Goal: Information Seeking & Learning: Find specific fact

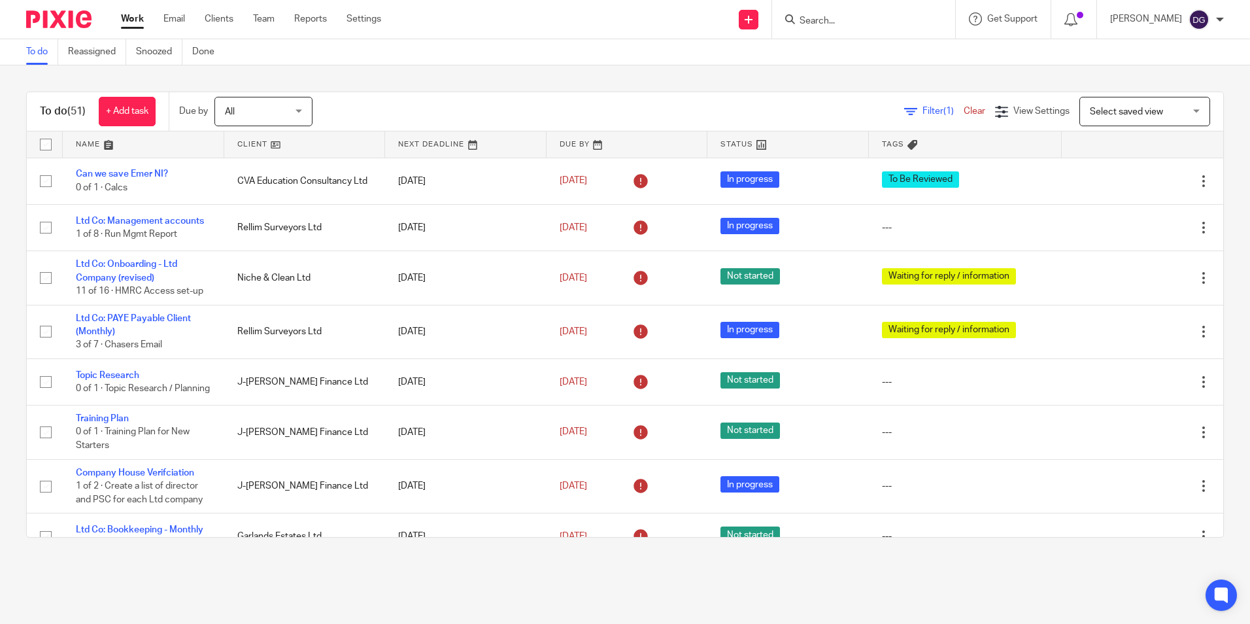
scroll to position [458, 0]
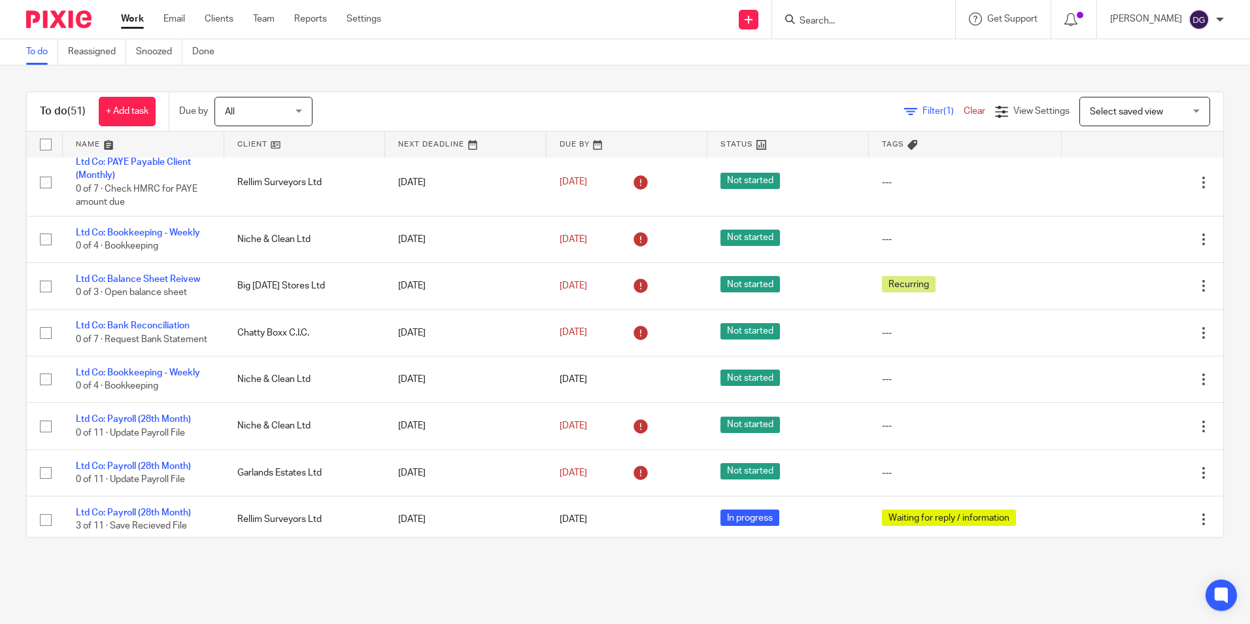
click at [843, 13] on form at bounding box center [867, 19] width 139 height 16
click at [842, 20] on input "Search" at bounding box center [857, 22] width 118 height 12
type input "d"
type input "ter"
click at [815, 46] on link at bounding box center [915, 56] width 238 height 30
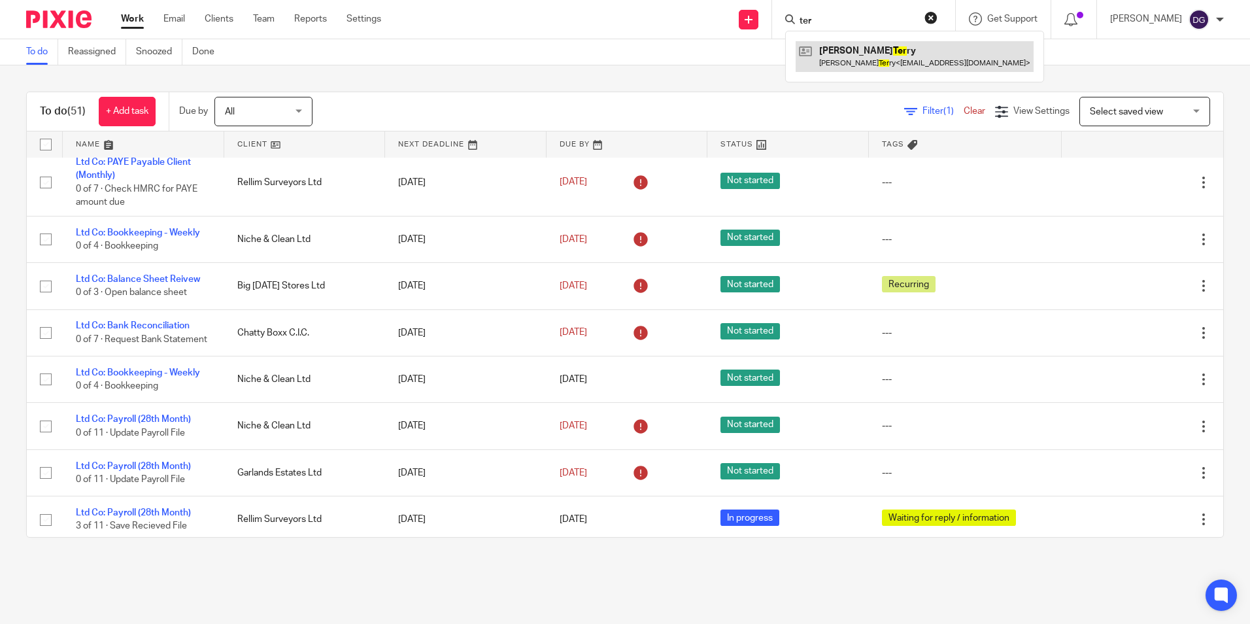
click at [815, 46] on link at bounding box center [915, 56] width 238 height 30
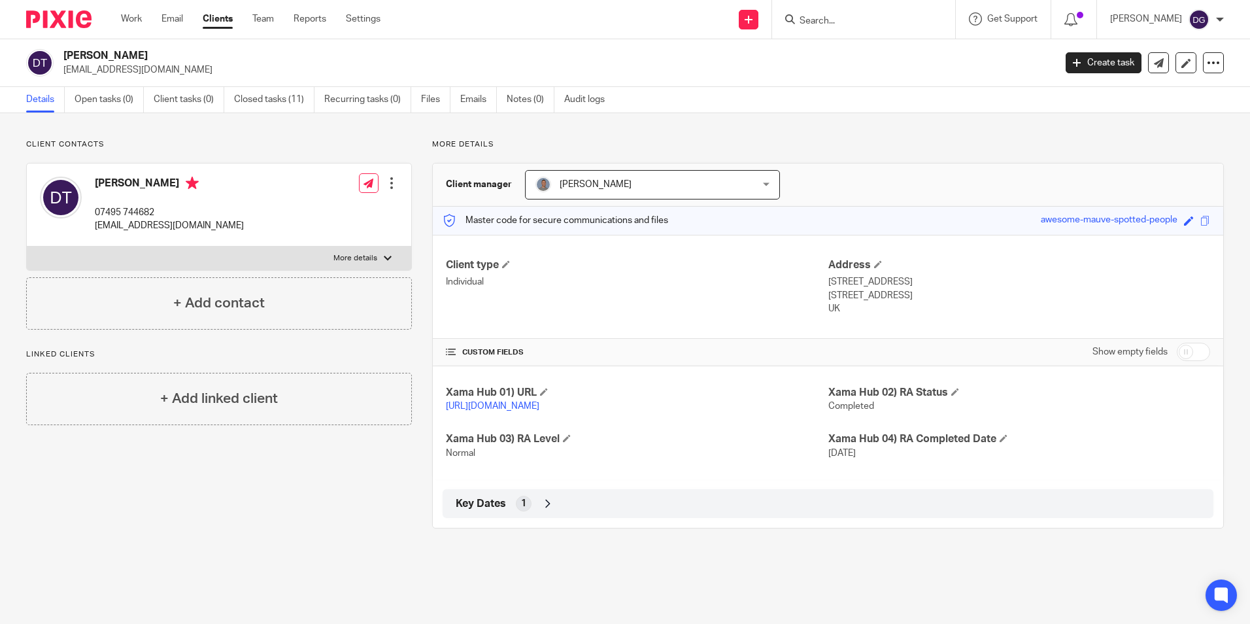
click at [541, 510] on icon at bounding box center [547, 503] width 13 height 13
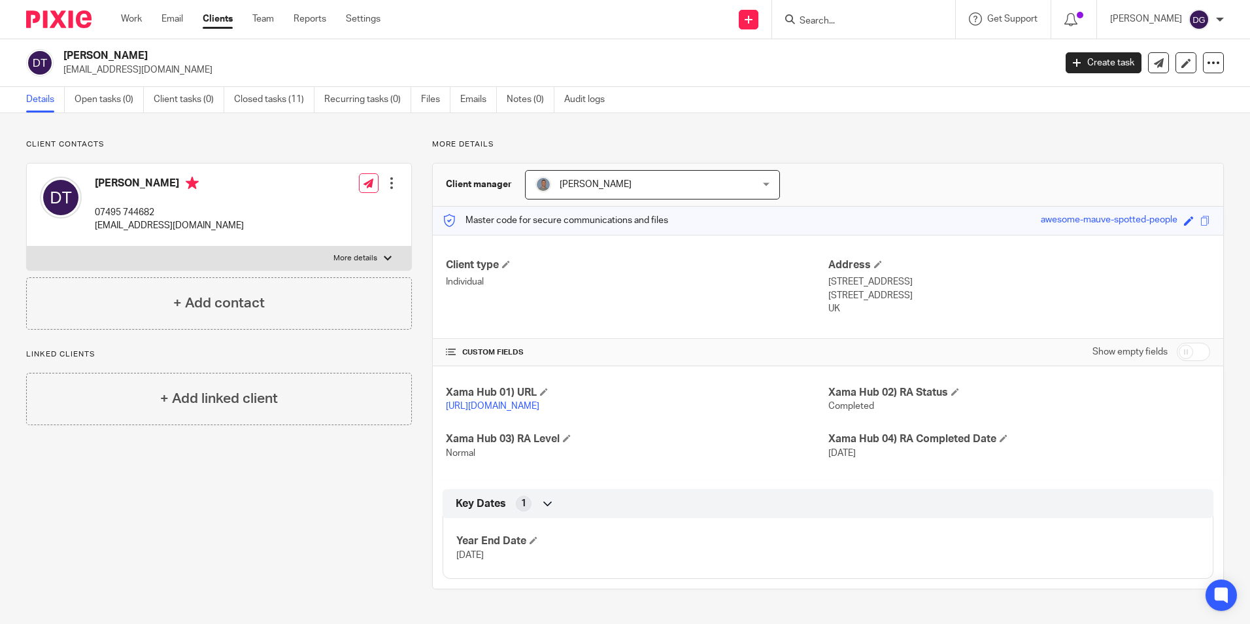
click at [296, 494] on div "Client contacts Daniel Terry 07495 744682 danterry39@gmail.com Edit contact Cre…" at bounding box center [209, 364] width 406 height 450
click at [282, 99] on link "Closed tasks (11)" at bounding box center [274, 100] width 80 height 26
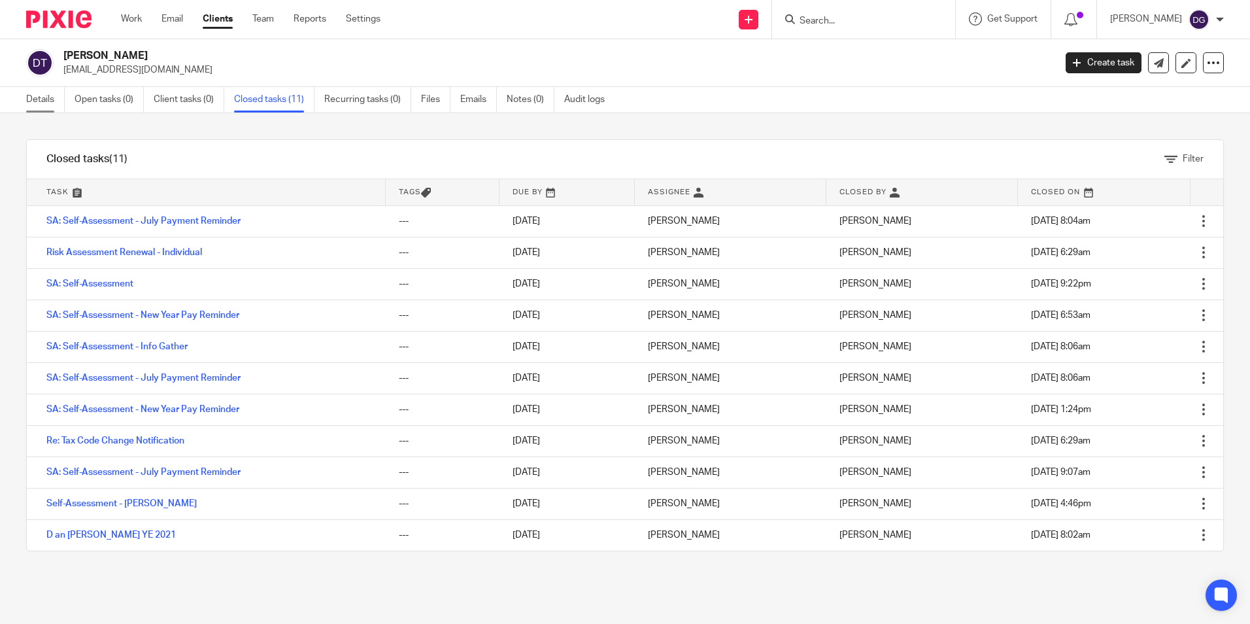
click at [49, 101] on link "Details" at bounding box center [45, 100] width 39 height 26
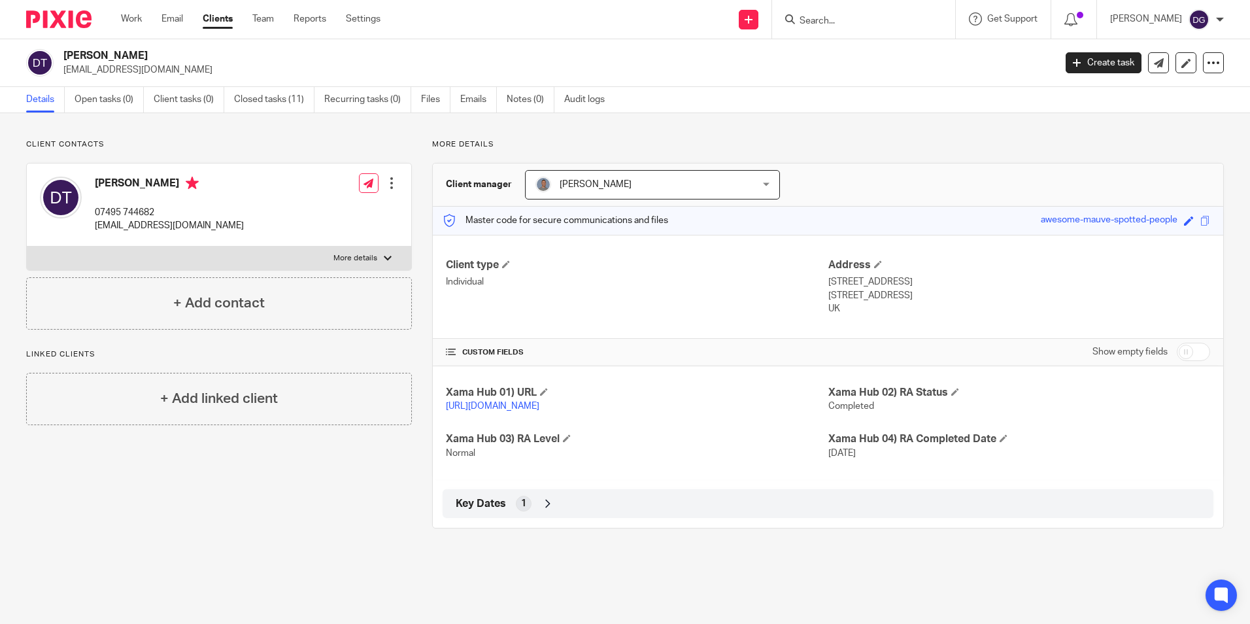
click at [354, 253] on p "More details" at bounding box center [356, 258] width 44 height 10
click at [27, 247] on input "More details" at bounding box center [26, 246] width 1 height 1
checkbox input "true"
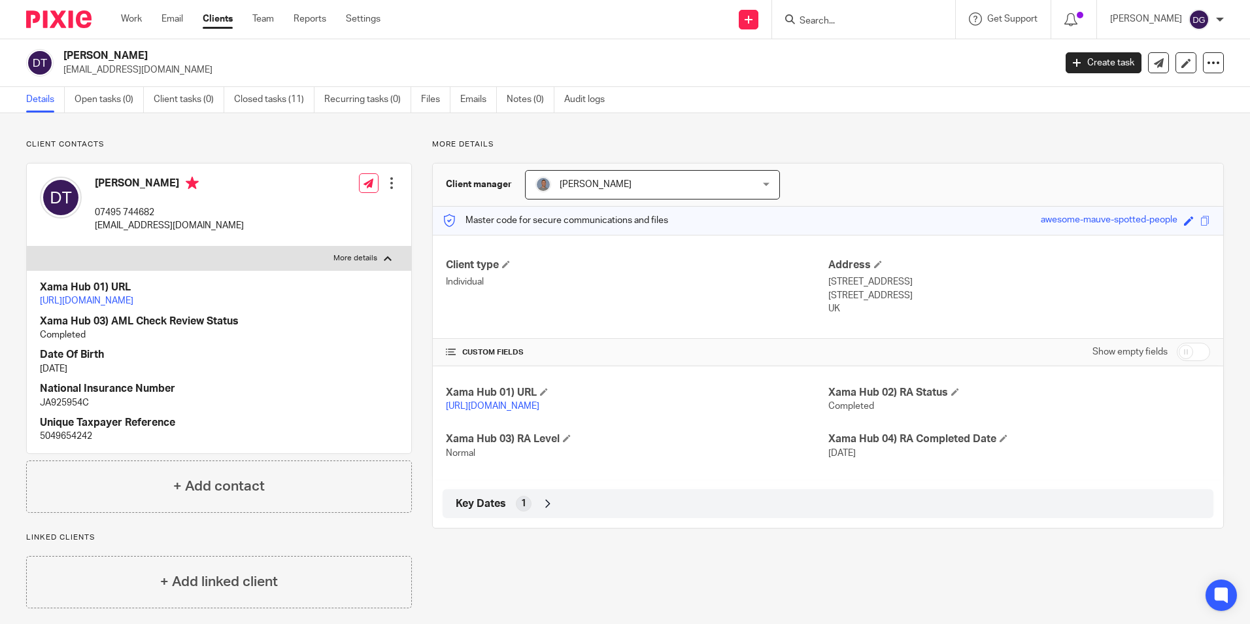
click at [364, 54] on h2 "[PERSON_NAME]" at bounding box center [456, 56] width 786 height 14
click at [276, 23] on ul "Work Email Clients Team Reports Settings" at bounding box center [260, 18] width 279 height 13
click at [270, 23] on link "Team" at bounding box center [263, 18] width 22 height 13
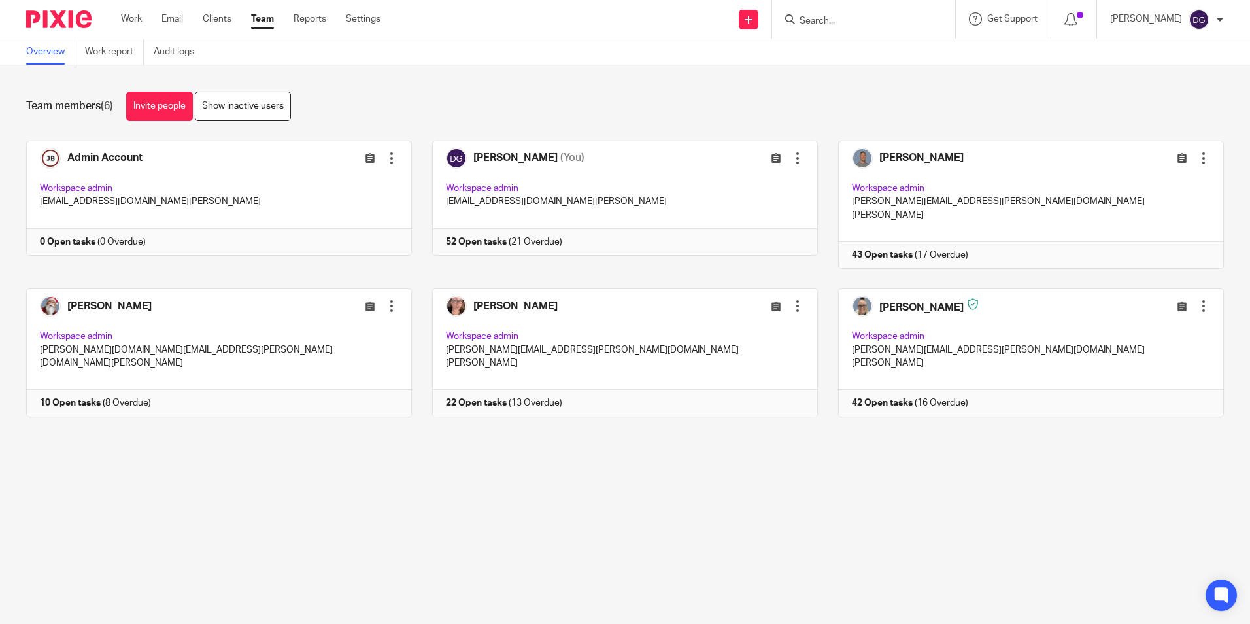
click at [193, 26] on ul "Work Email Clients Team Reports Settings" at bounding box center [260, 18] width 279 height 13
click at [206, 24] on link "Clients" at bounding box center [217, 18] width 29 height 13
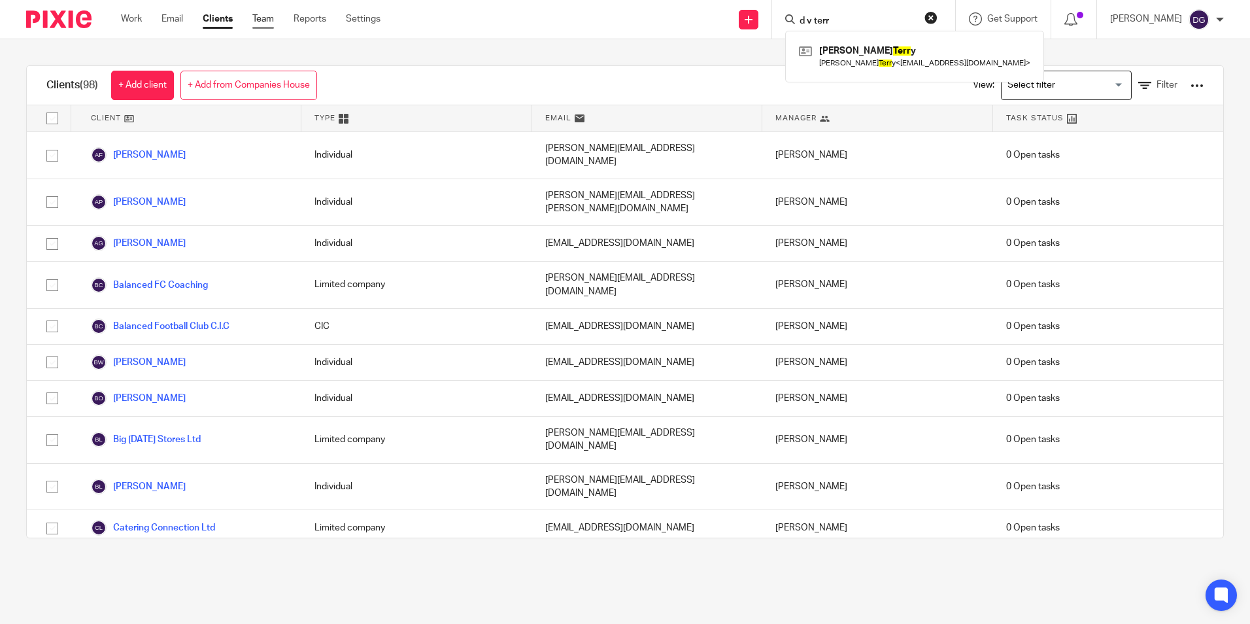
type input "d v terr"
click at [271, 18] on link "Team" at bounding box center [263, 18] width 22 height 13
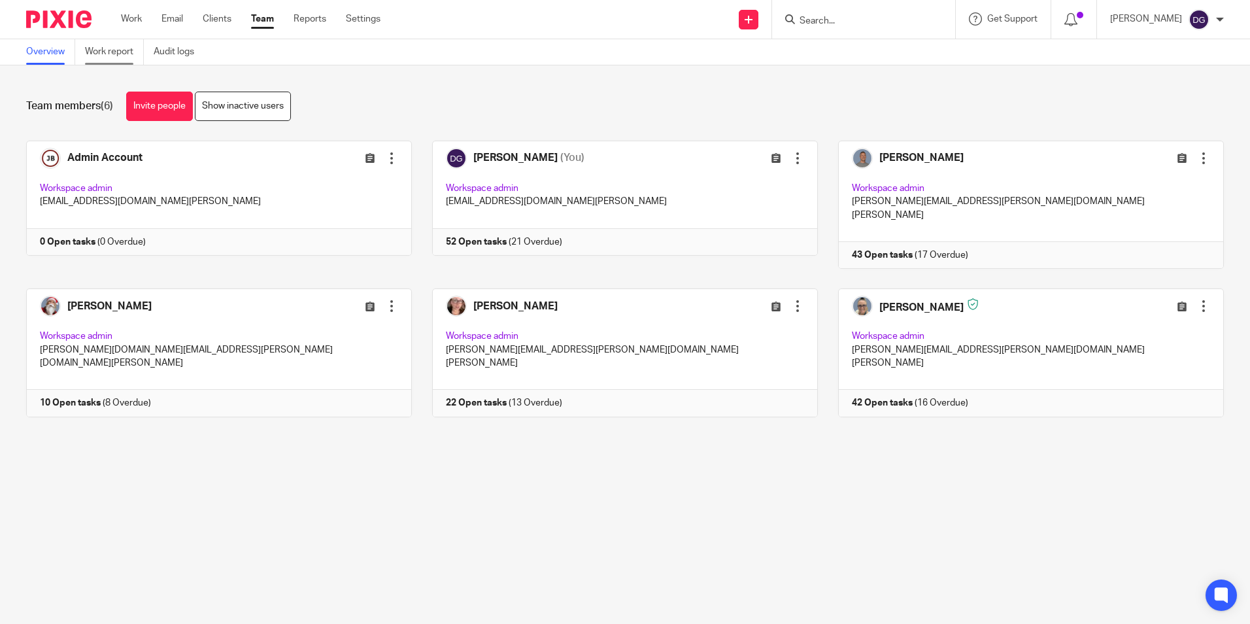
click at [113, 63] on link "Work report" at bounding box center [114, 52] width 59 height 26
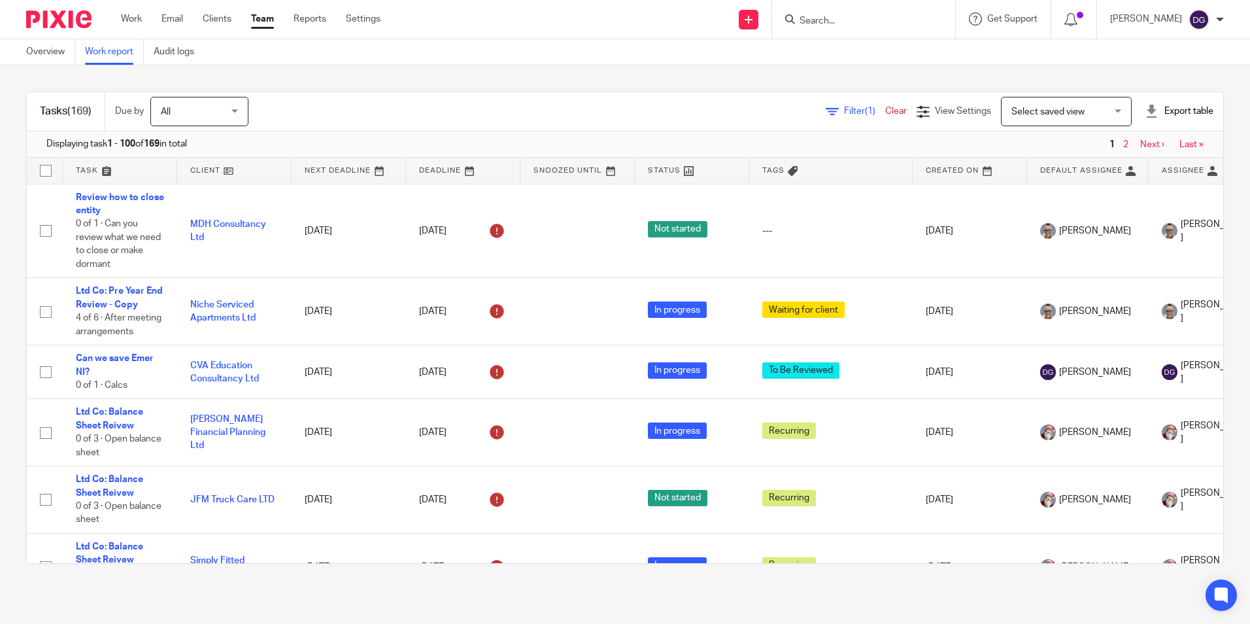
click at [878, 14] on form at bounding box center [867, 19] width 139 height 16
click at [362, 26] on link "Settings" at bounding box center [363, 18] width 35 height 13
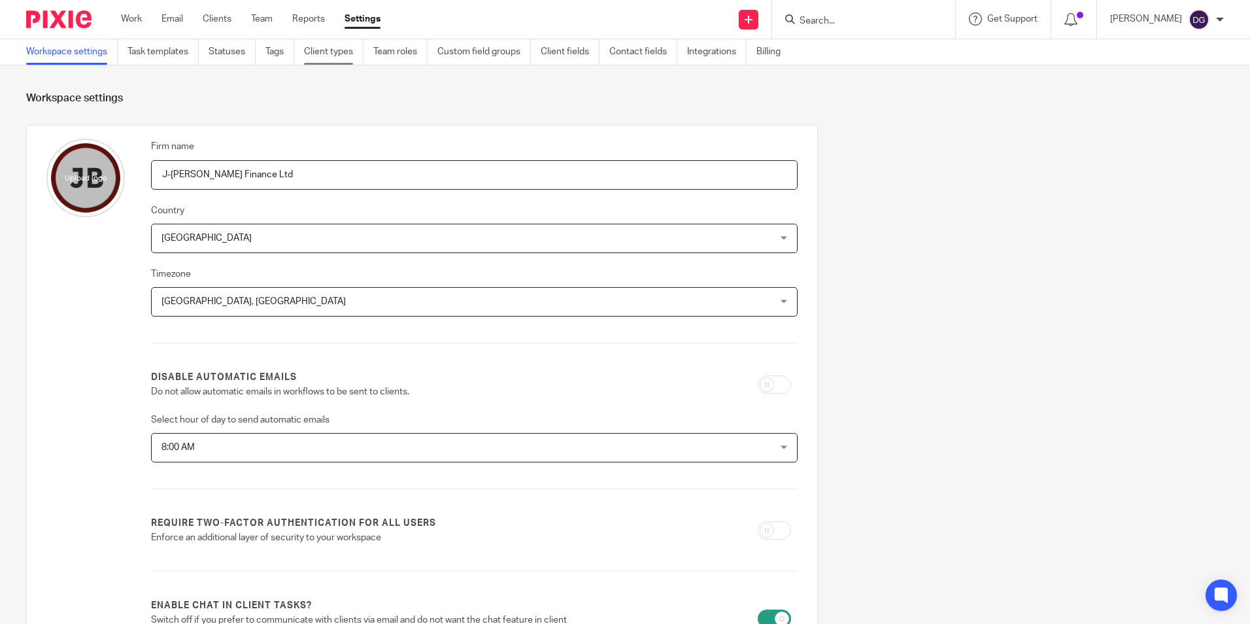
click at [349, 52] on link "Client types" at bounding box center [334, 52] width 60 height 26
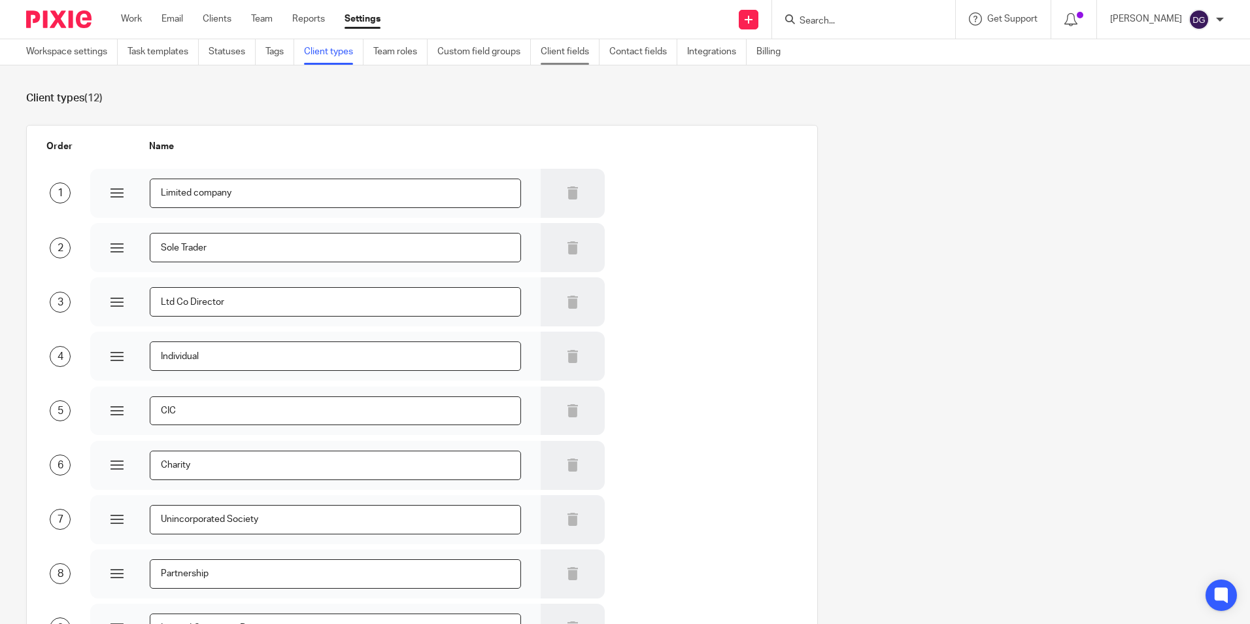
click at [581, 54] on link "Client fields" at bounding box center [570, 52] width 59 height 26
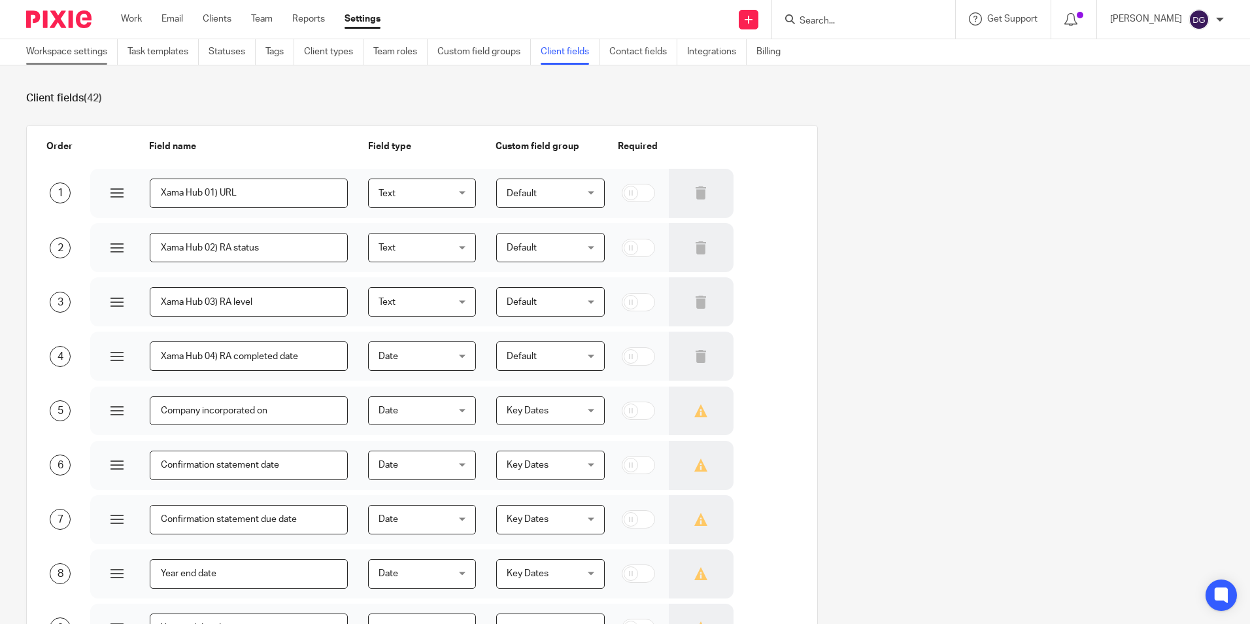
click at [78, 58] on link "Workspace settings" at bounding box center [72, 52] width 92 height 26
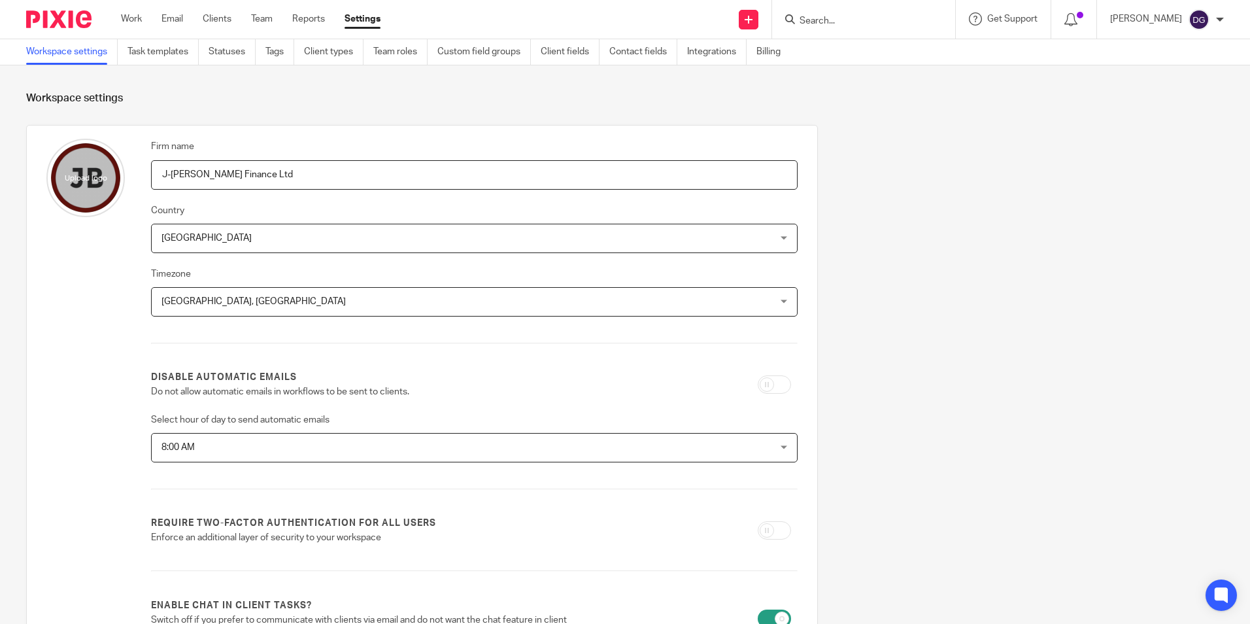
click at [276, 20] on ul "Work Email Clients Team Reports Settings" at bounding box center [260, 18] width 279 height 13
click at [262, 20] on link "Team" at bounding box center [262, 18] width 22 height 13
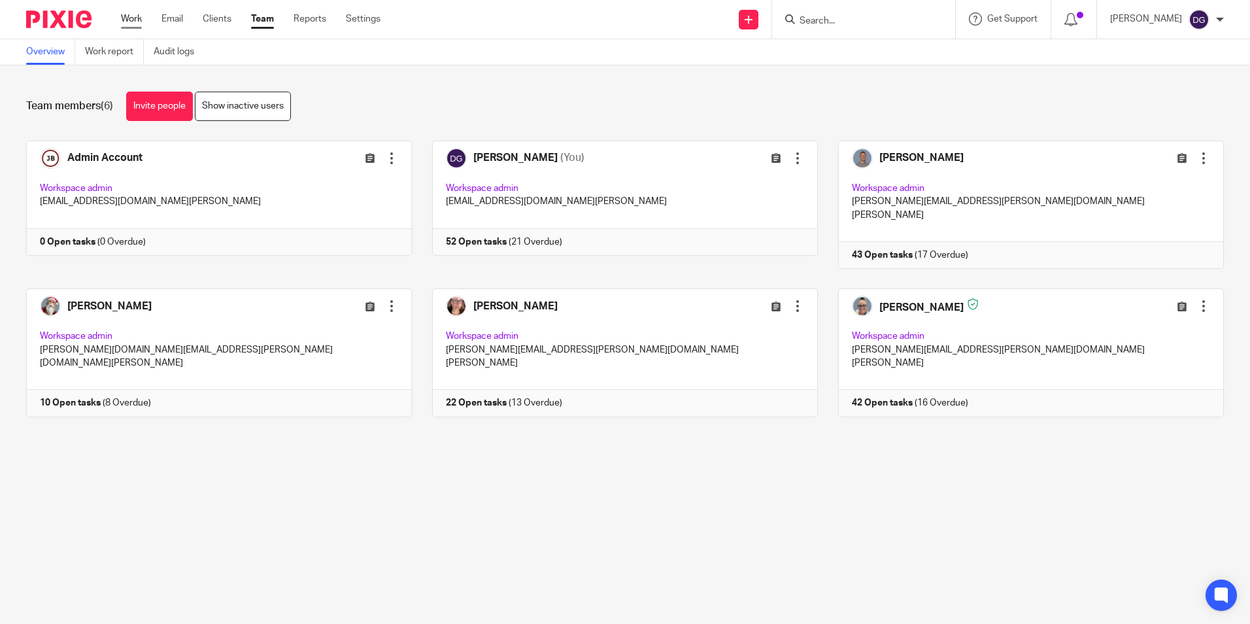
click at [129, 20] on link "Work" at bounding box center [131, 18] width 21 height 13
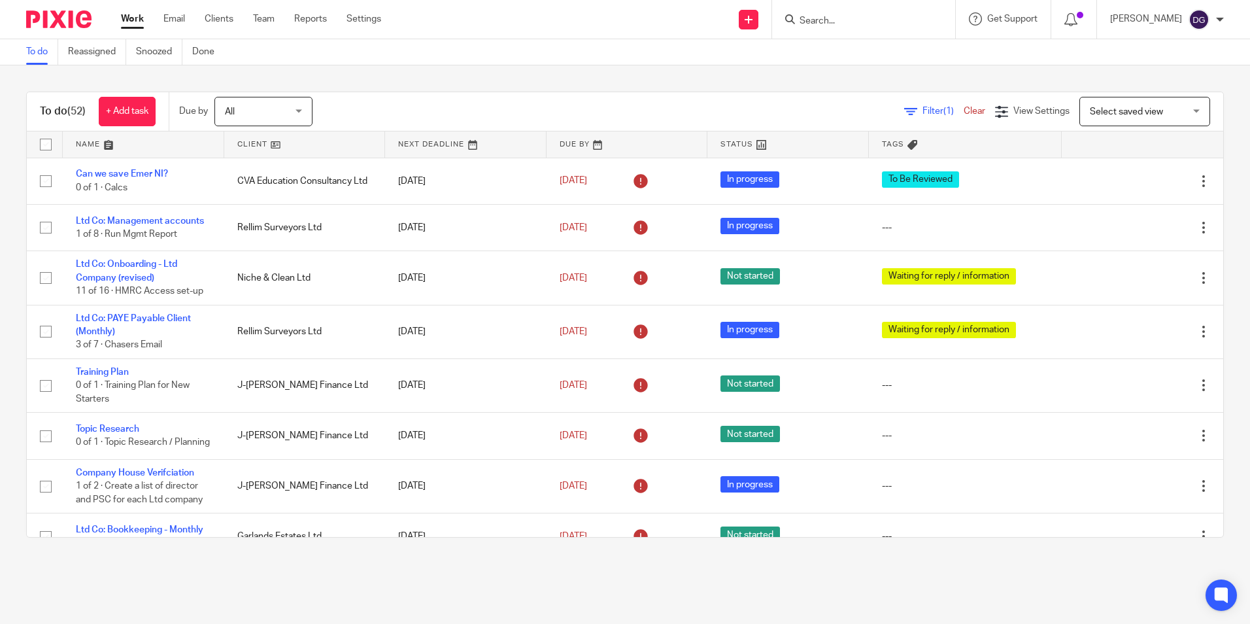
click at [836, 13] on form at bounding box center [867, 19] width 139 height 16
click at [838, 18] on input "Search" at bounding box center [857, 22] width 118 height 12
click at [747, 23] on icon at bounding box center [749, 20] width 8 height 8
click at [562, 83] on div "To do (52) + Add task Due by All All Today Tomorrow This week Next week This mo…" at bounding box center [625, 314] width 1250 height 498
click at [362, 22] on link "Settings" at bounding box center [364, 18] width 35 height 13
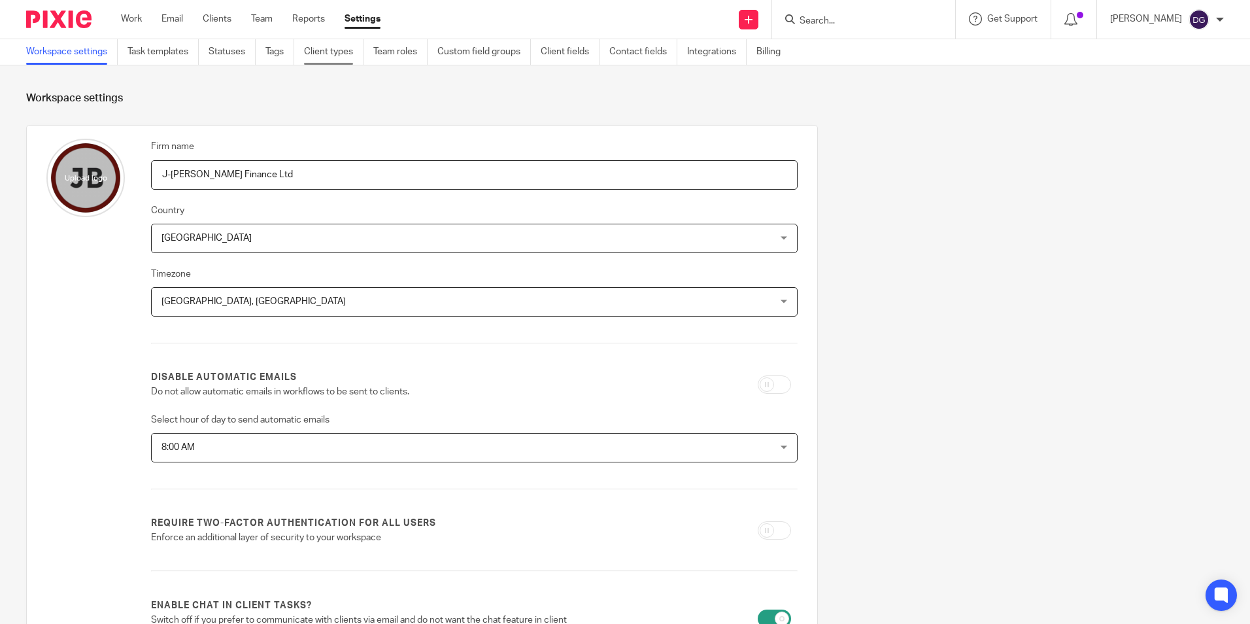
click at [326, 61] on link "Client types" at bounding box center [334, 52] width 60 height 26
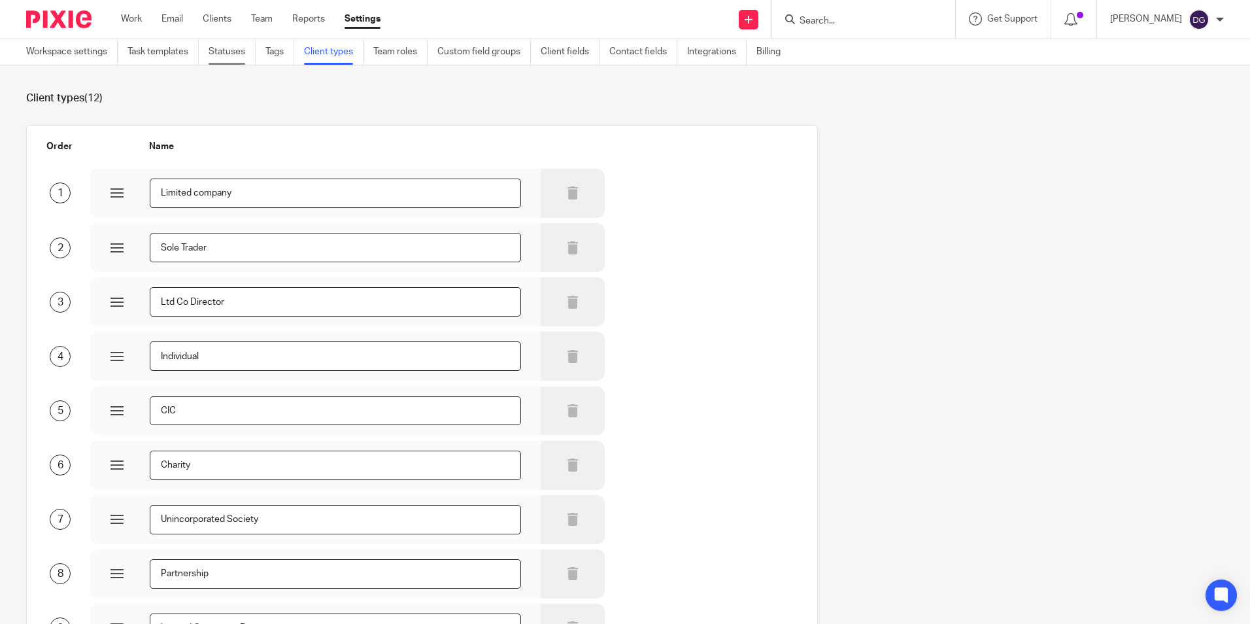
click at [229, 60] on link "Statuses" at bounding box center [232, 52] width 47 height 26
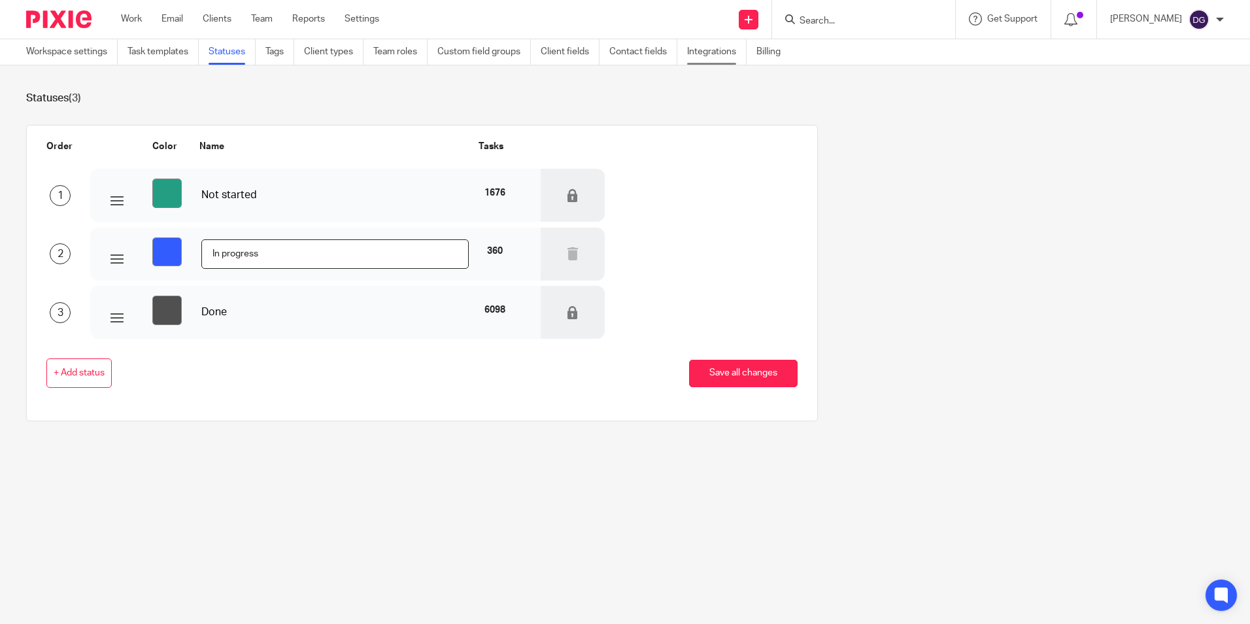
click at [733, 48] on link "Integrations" at bounding box center [717, 52] width 60 height 26
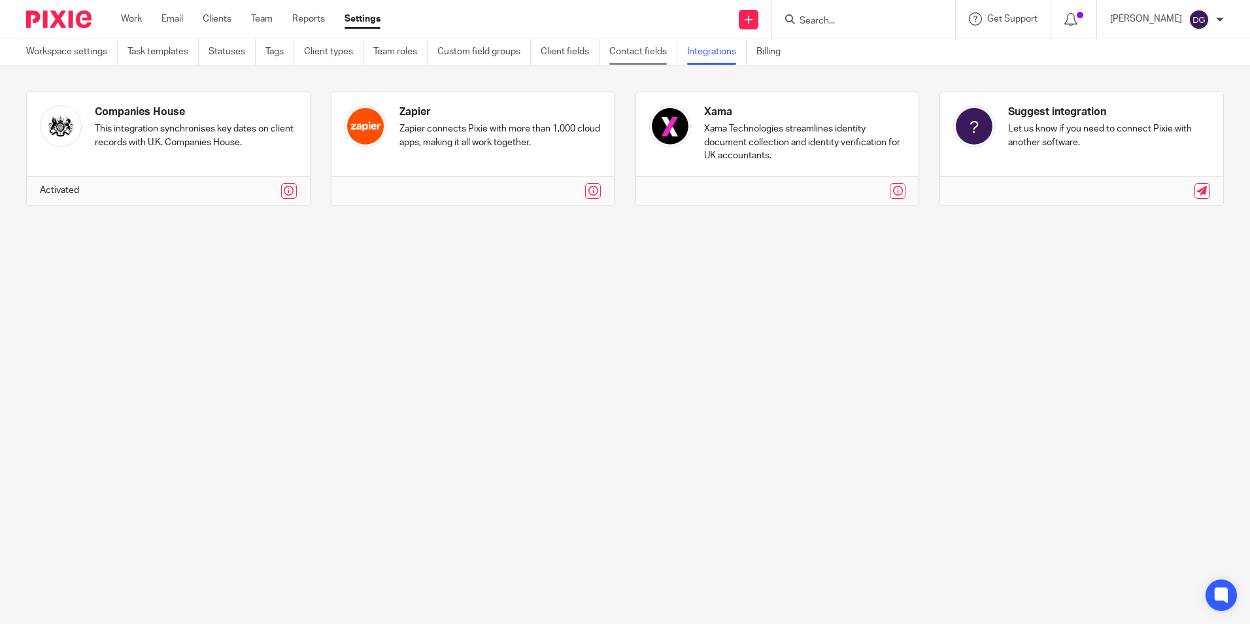
click at [668, 53] on link "Contact fields" at bounding box center [643, 52] width 68 height 26
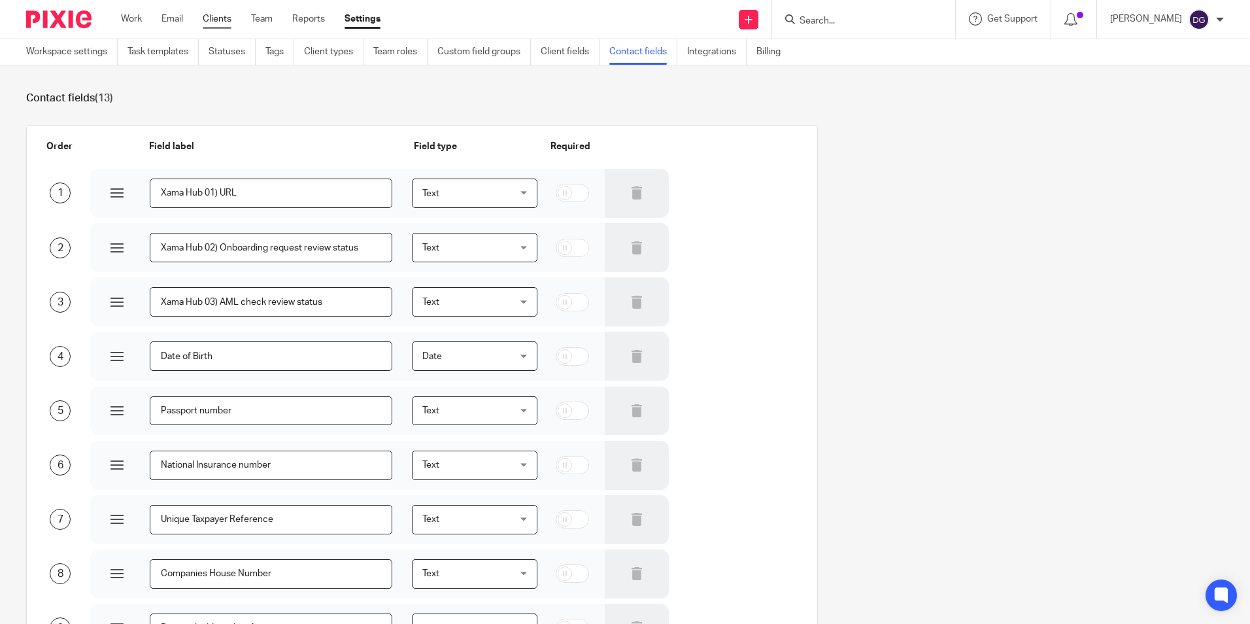
click at [208, 16] on link "Clients" at bounding box center [217, 18] width 29 height 13
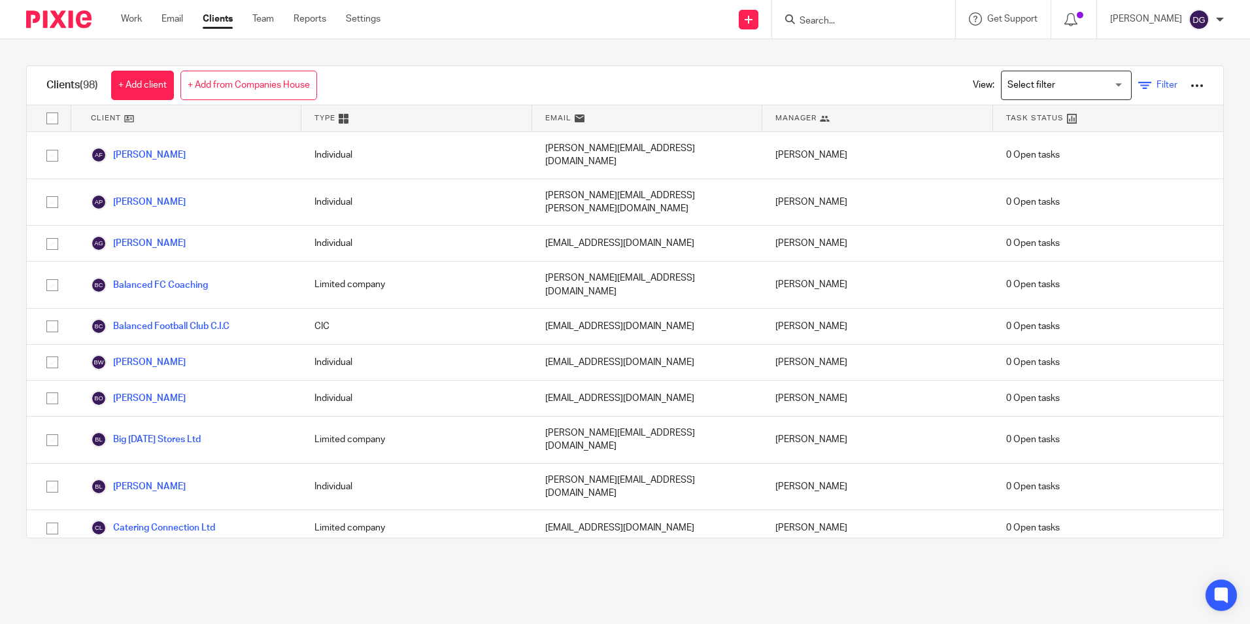
click at [1142, 80] on link "Filter" at bounding box center [1158, 85] width 39 height 14
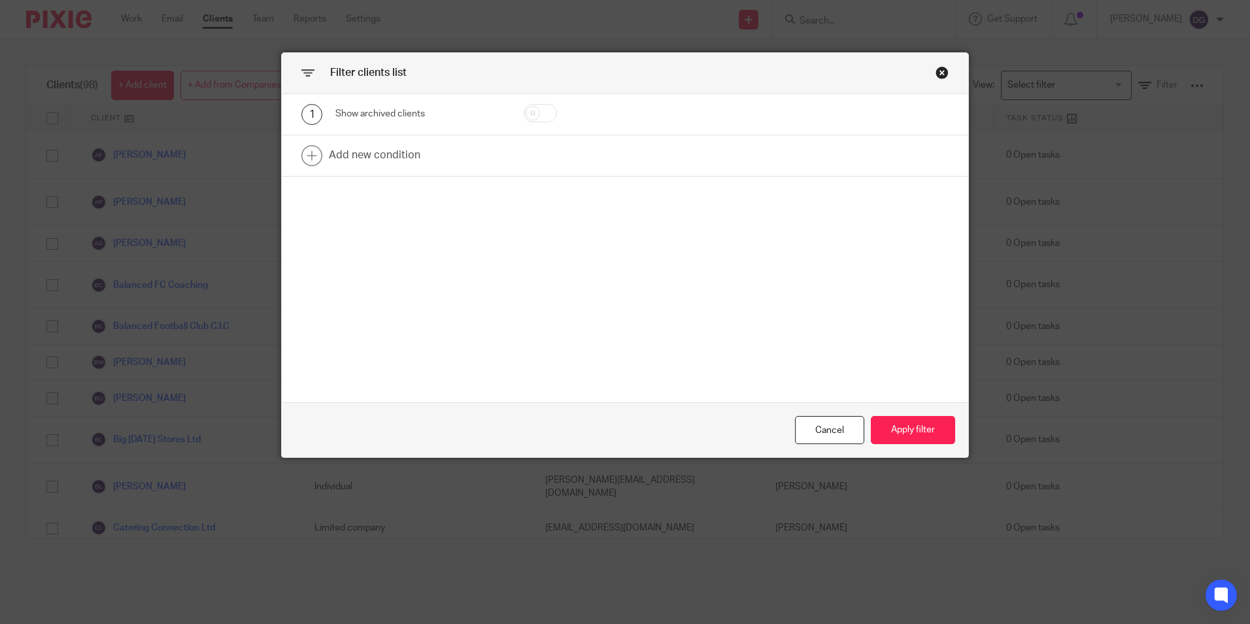
click at [538, 116] on input "checkbox" at bounding box center [540, 113] width 33 height 18
checkbox input "true"
click at [907, 420] on button "Apply filter" at bounding box center [913, 430] width 84 height 28
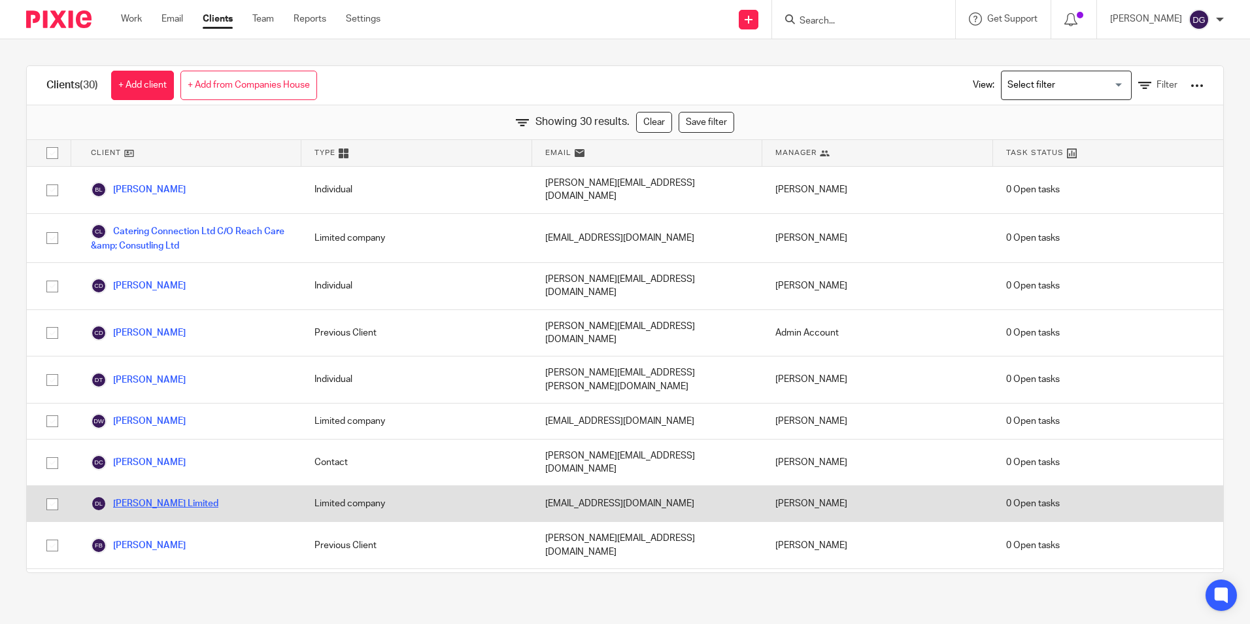
click at [168, 496] on link "D V Terry Limited" at bounding box center [155, 504] width 128 height 16
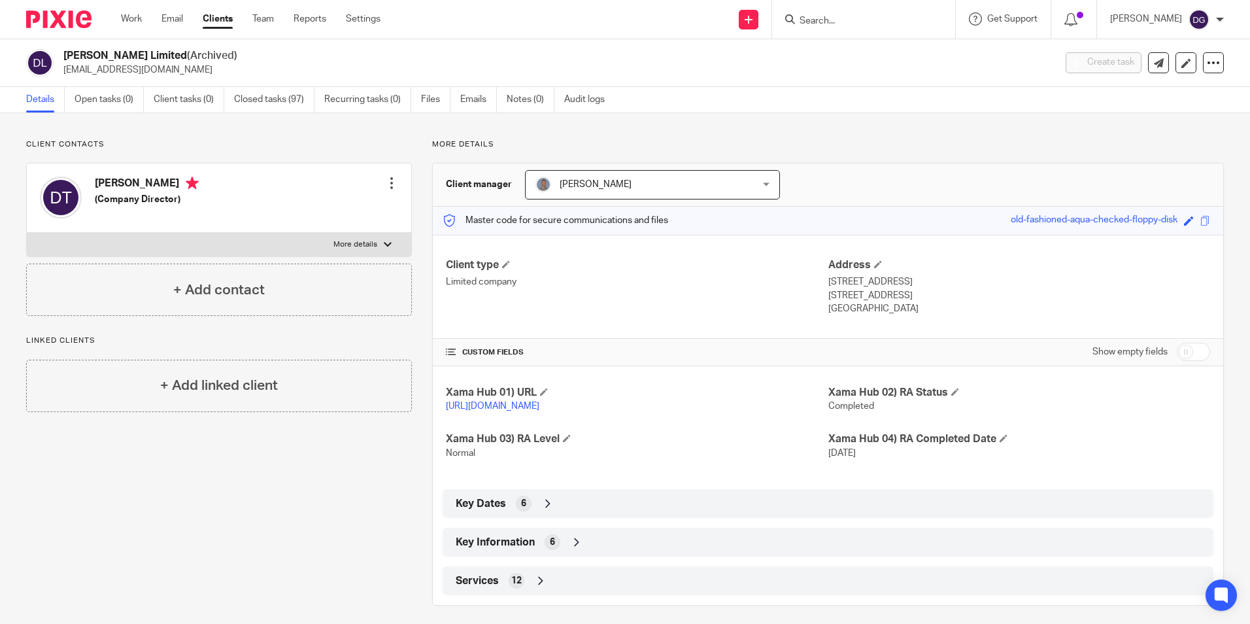
click at [585, 553] on div "Key Information 6" at bounding box center [828, 542] width 751 height 22
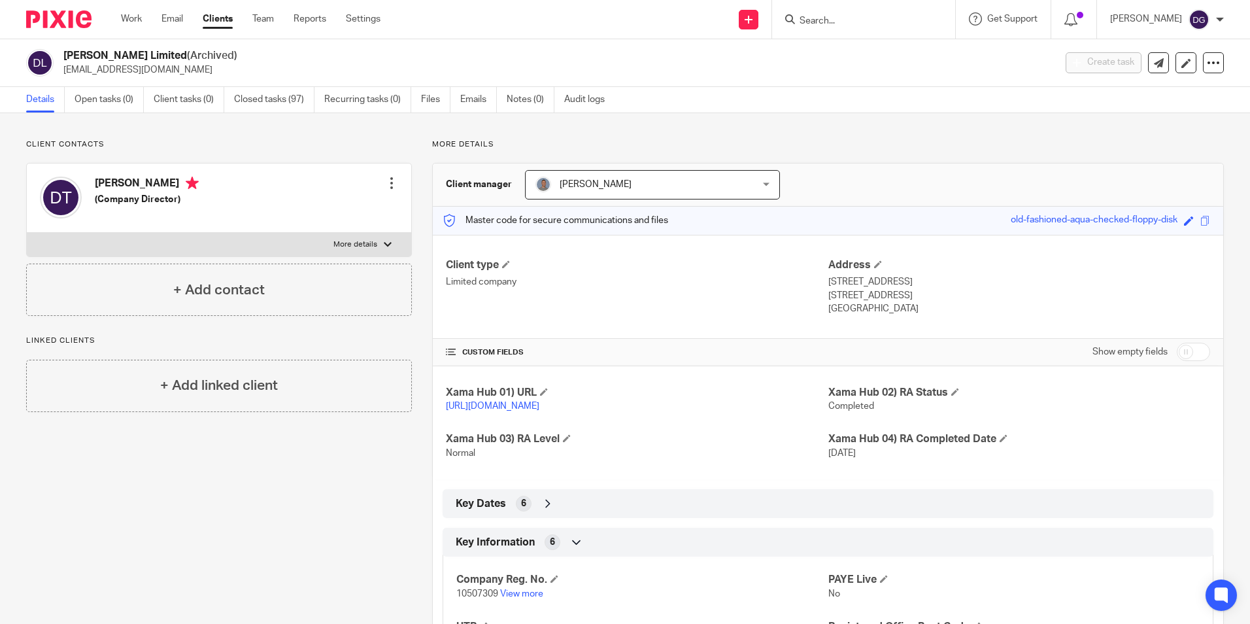
scroll to position [176, 0]
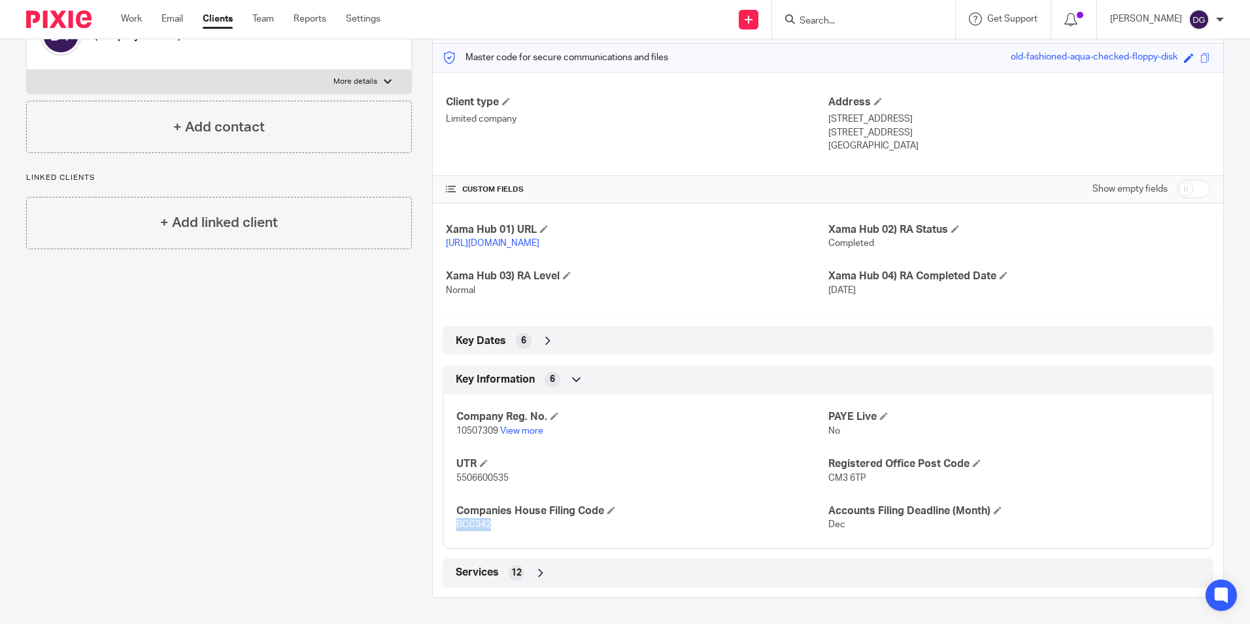
drag, startPoint x: 511, startPoint y: 527, endPoint x: 441, endPoint y: 530, distance: 70.0
click at [443, 530] on div "Company Reg. No. 10507309 View more PAYE Live No UTR 5506600535 Registered Offi…" at bounding box center [828, 466] width 771 height 164
copy span "BCC342"
click at [281, 541] on div "Client contacts [PERSON_NAME] (Company Director) Edit contact Create client fro…" at bounding box center [209, 286] width 406 height 621
click at [508, 502] on div "Company Reg. No. 10507309 View more PAYE Live No UTR 5506600535 Registered Offi…" at bounding box center [828, 466] width 771 height 164
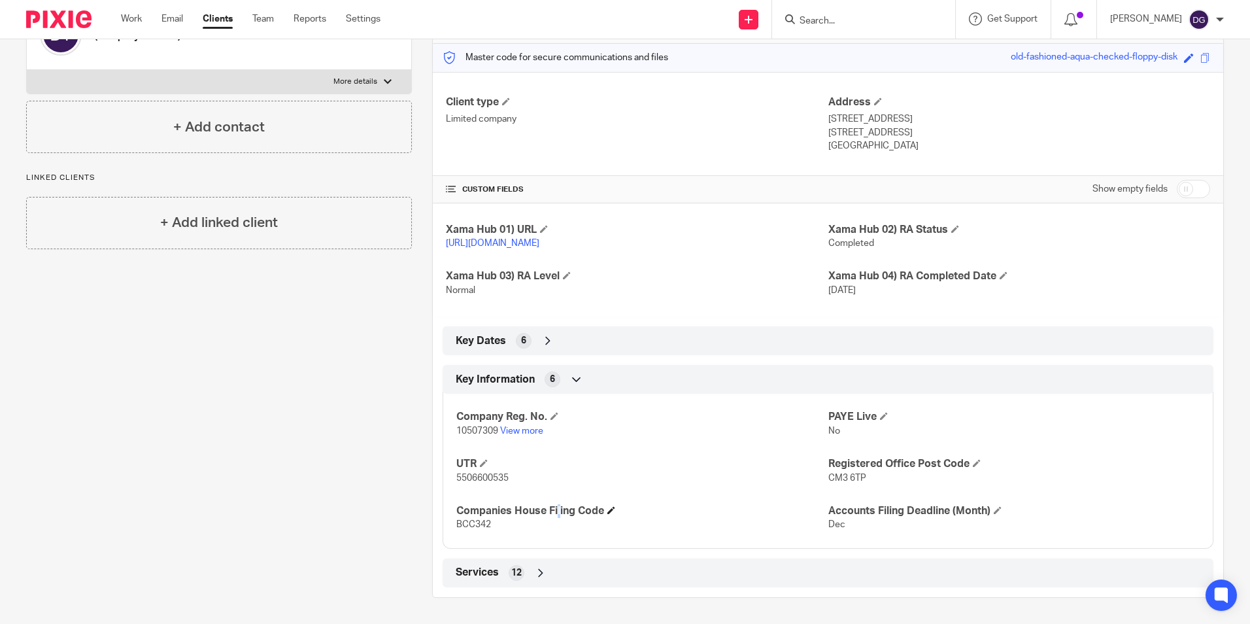
drag, startPoint x: 460, startPoint y: 513, endPoint x: 468, endPoint y: 515, distance: 8.3
click at [468, 515] on h4 "Companies House Filing Code" at bounding box center [641, 511] width 371 height 14
drag, startPoint x: 468, startPoint y: 515, endPoint x: 450, endPoint y: 512, distance: 18.6
click at [450, 512] on div "Company Reg. No. 10507309 View more PAYE Live No UTR 5506600535 Registered Offi…" at bounding box center [828, 466] width 771 height 164
copy h4 "Companies House Filing Code"
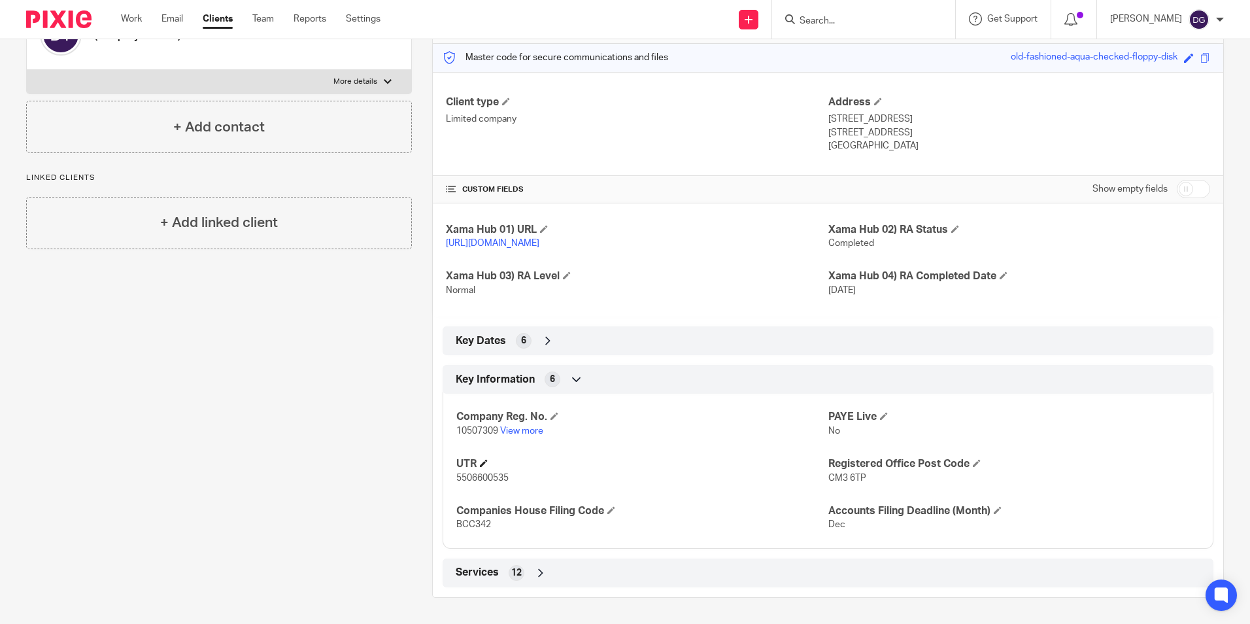
click at [604, 466] on h4 "UTR" at bounding box center [641, 464] width 371 height 14
click at [548, 475] on p "5506600535" at bounding box center [641, 477] width 371 height 13
drag, startPoint x: 451, startPoint y: 484, endPoint x: 513, endPoint y: 485, distance: 62.8
click at [513, 485] on div "Company Reg. No. 10507309 View more PAYE Live No UTR 5506600535 Registered Offi…" at bounding box center [828, 466] width 771 height 164
click at [511, 481] on div "Company Reg. No. 10507309 View more PAYE Live No UTR 5506600535 Registered Offi…" at bounding box center [828, 466] width 771 height 164
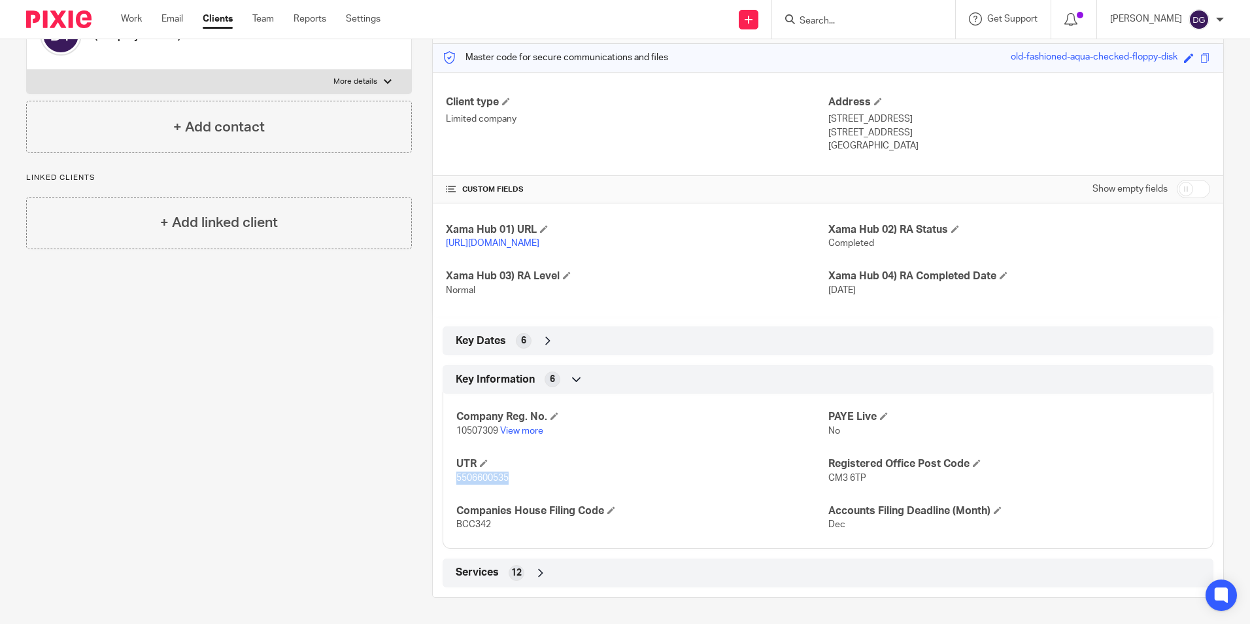
copy div "UTR 5506600535"
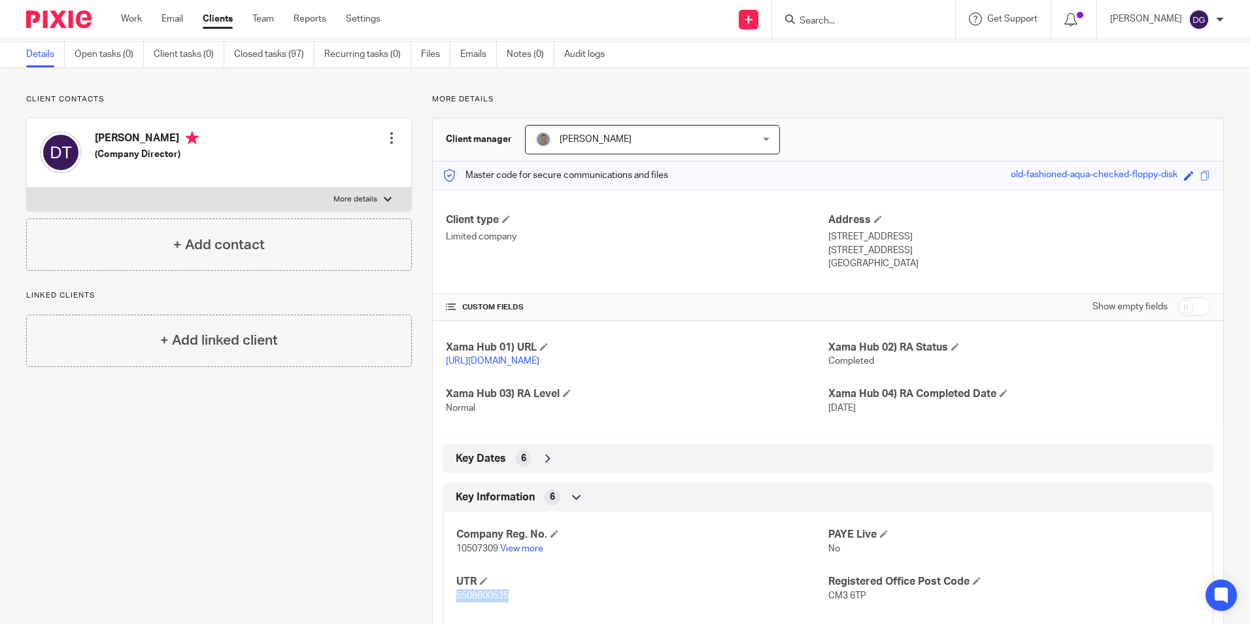
scroll to position [0, 0]
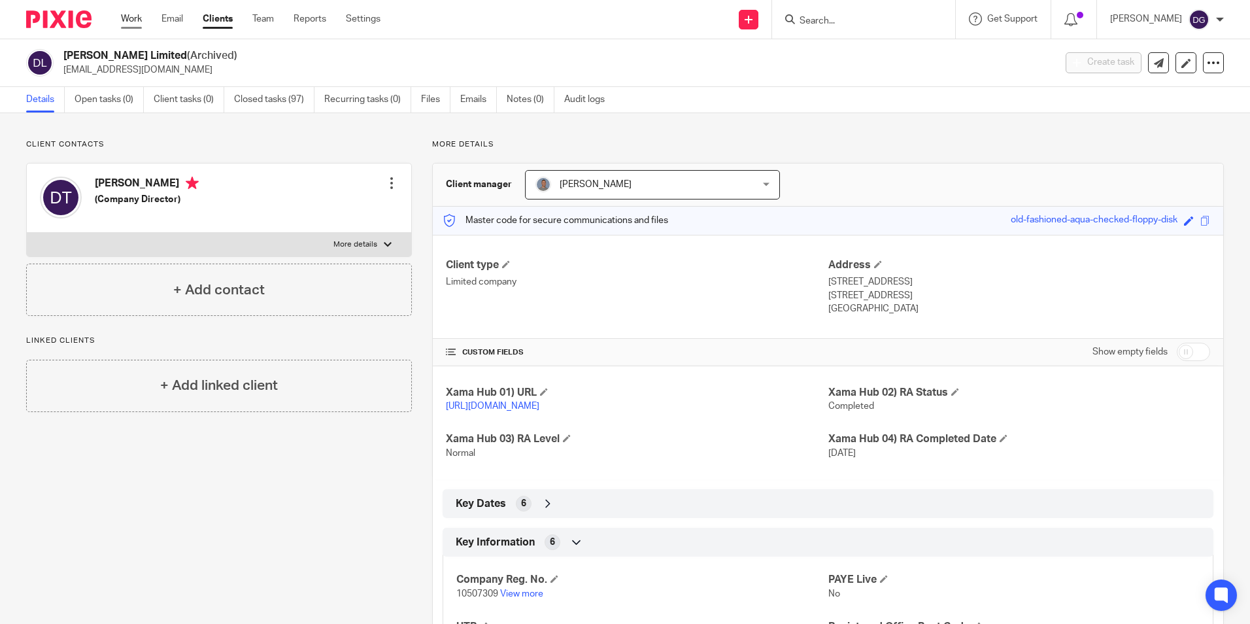
click at [126, 18] on link "Work" at bounding box center [131, 18] width 21 height 13
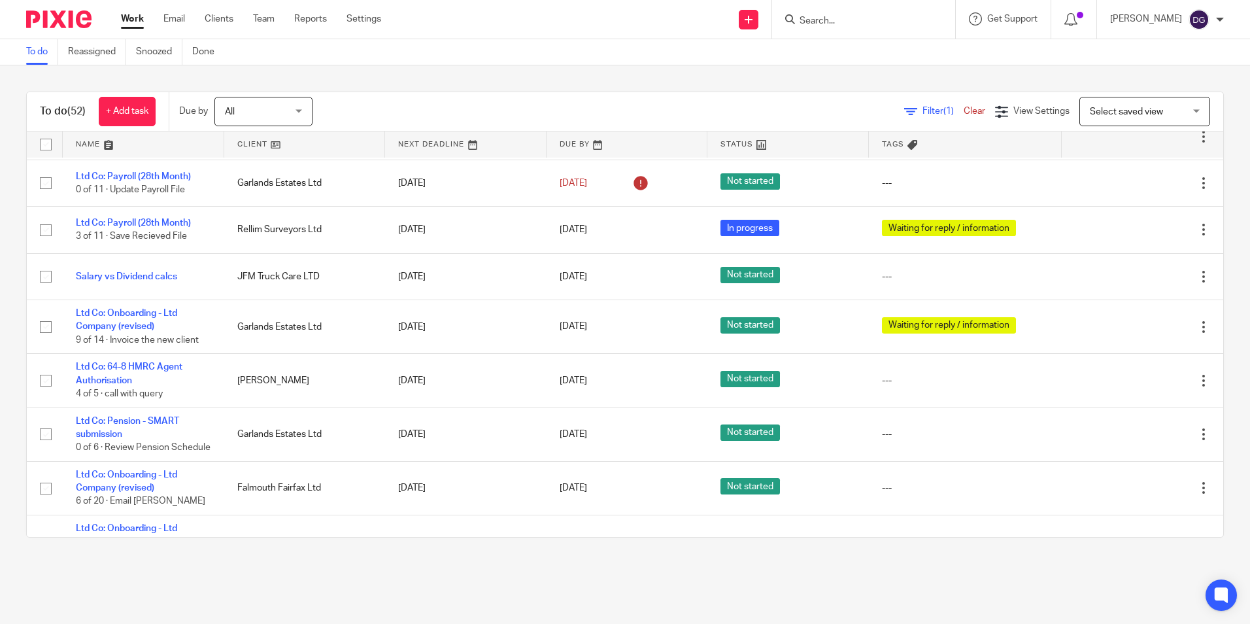
scroll to position [654, 0]
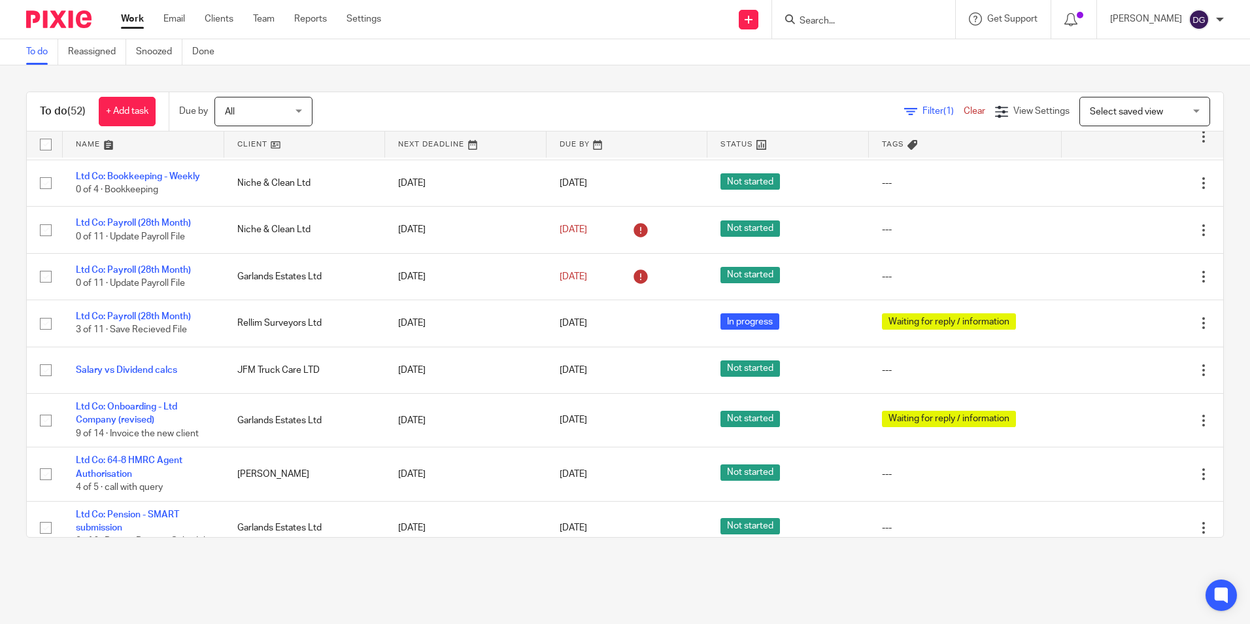
click at [216, 26] on div "Work Email Clients Team Reports Settings Work Email Clients Team Reports Settin…" at bounding box center [254, 19] width 293 height 39
click at [226, 22] on link "Clients" at bounding box center [219, 18] width 29 height 13
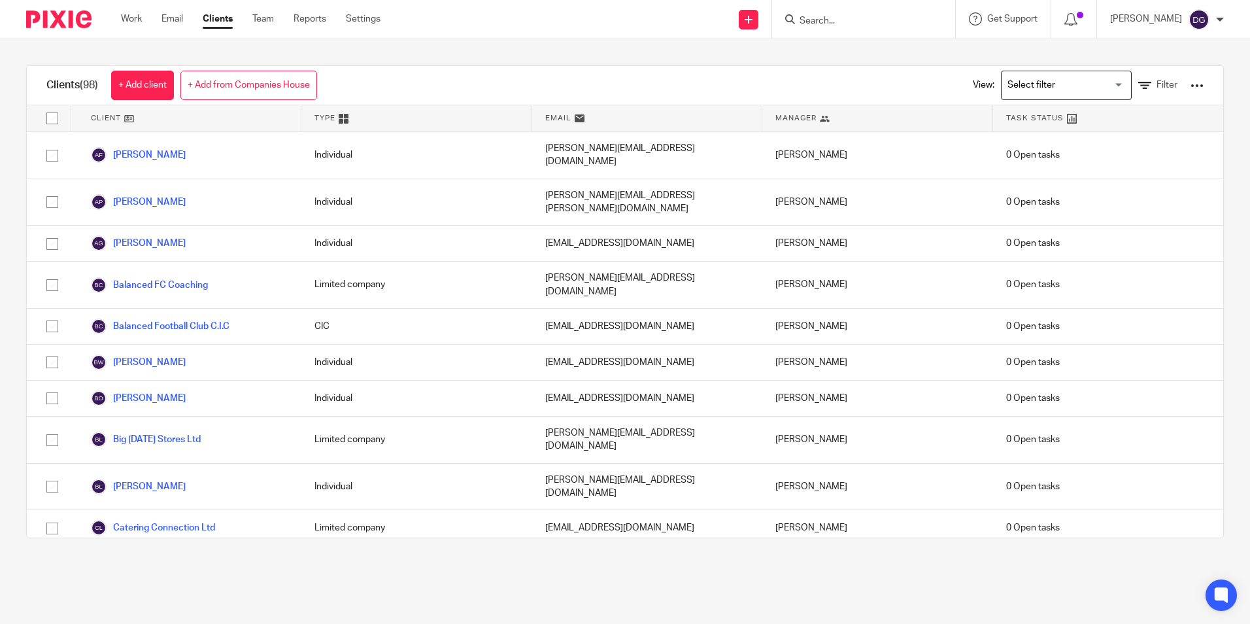
click at [1158, 88] on div "View: Loading... Filter" at bounding box center [1078, 85] width 250 height 39
click at [1157, 88] on span "Filter" at bounding box center [1167, 84] width 21 height 9
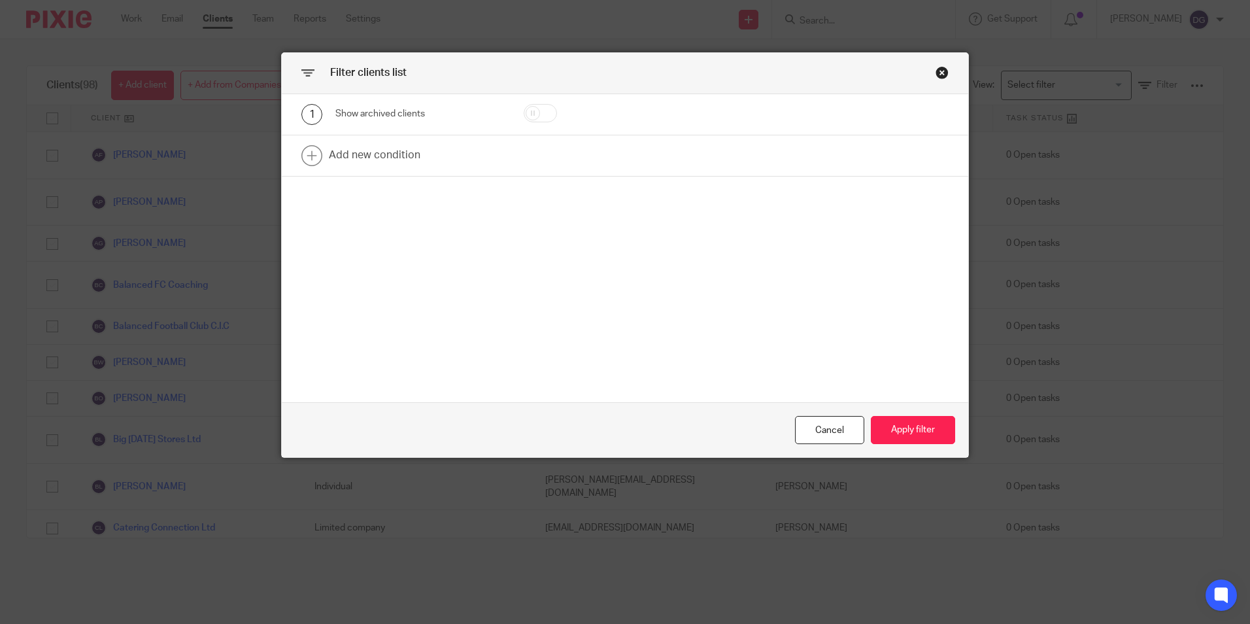
click at [938, 72] on div "Close this dialog window" at bounding box center [942, 72] width 13 height 13
